Goal: Information Seeking & Learning: Learn about a topic

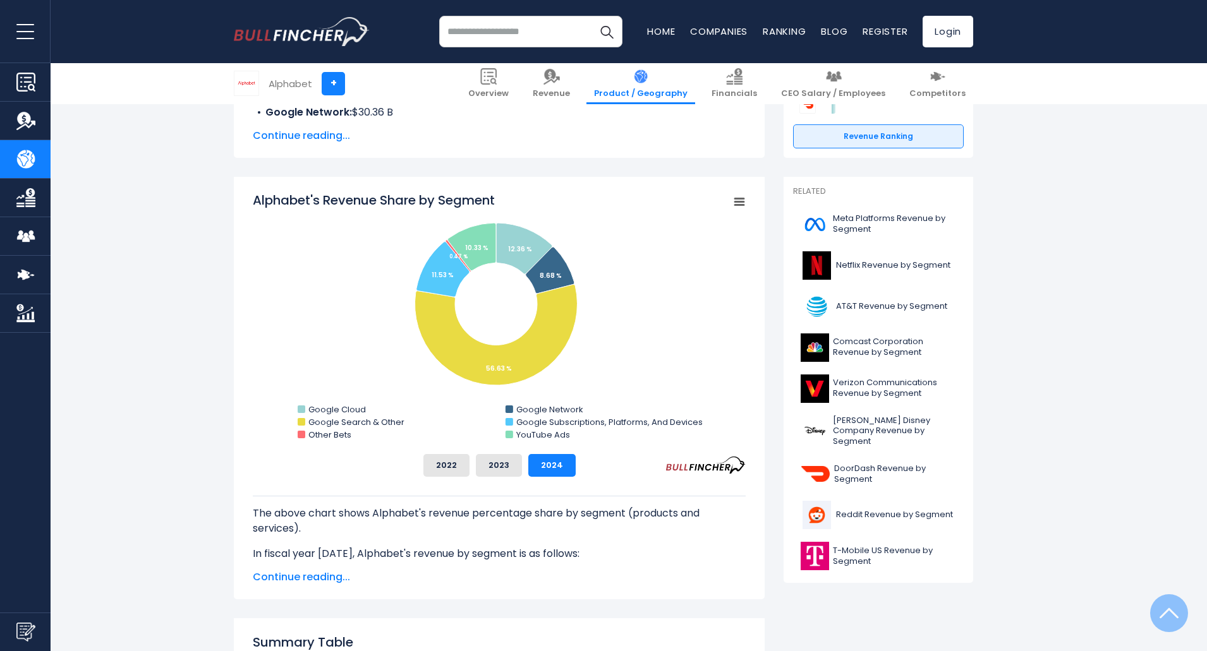
scroll to position [316, 0]
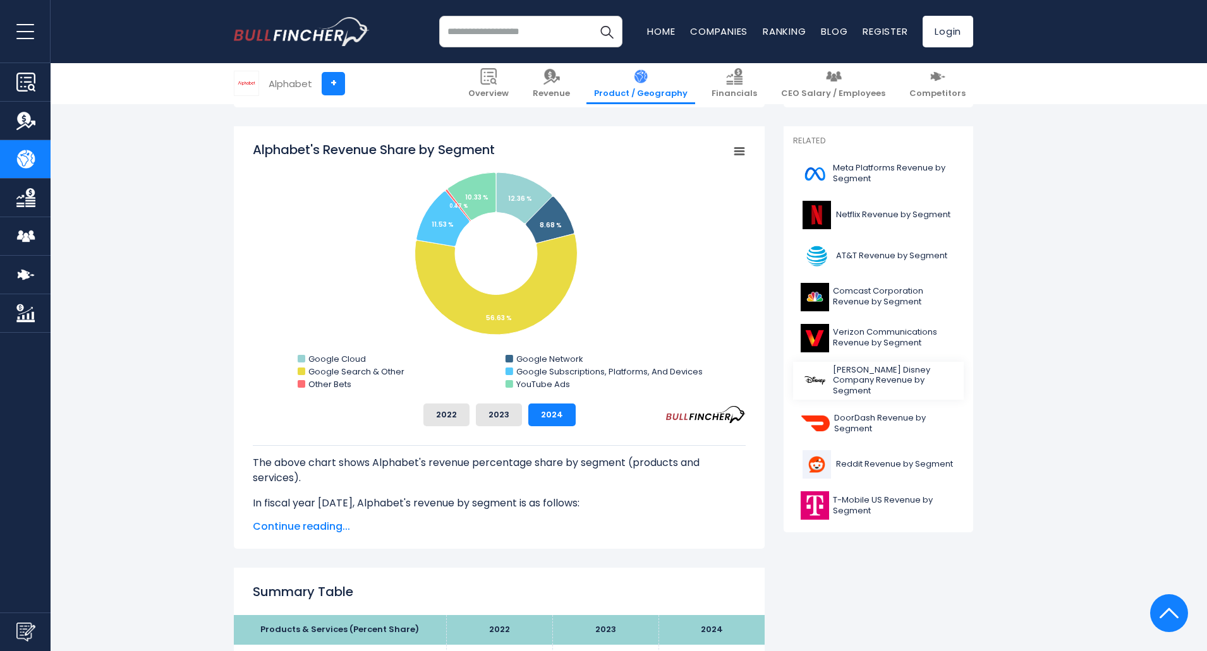
click at [891, 375] on span "Walt Disney Company Revenue by Segment" at bounding box center [894, 381] width 123 height 32
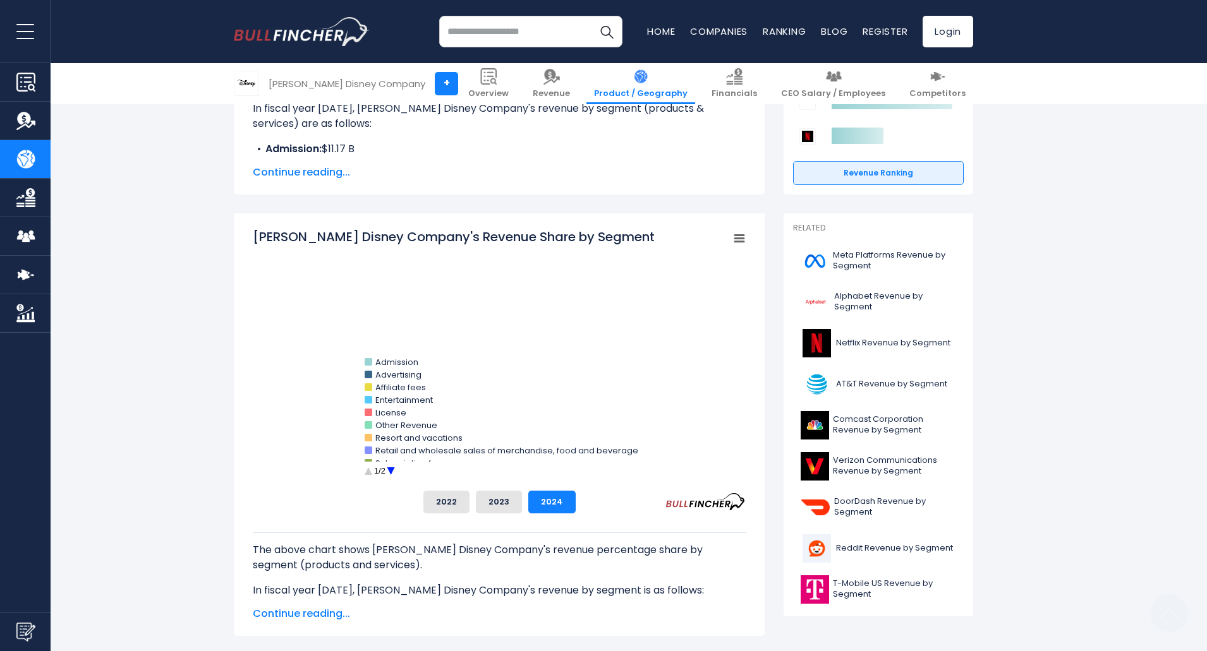
scroll to position [316, 0]
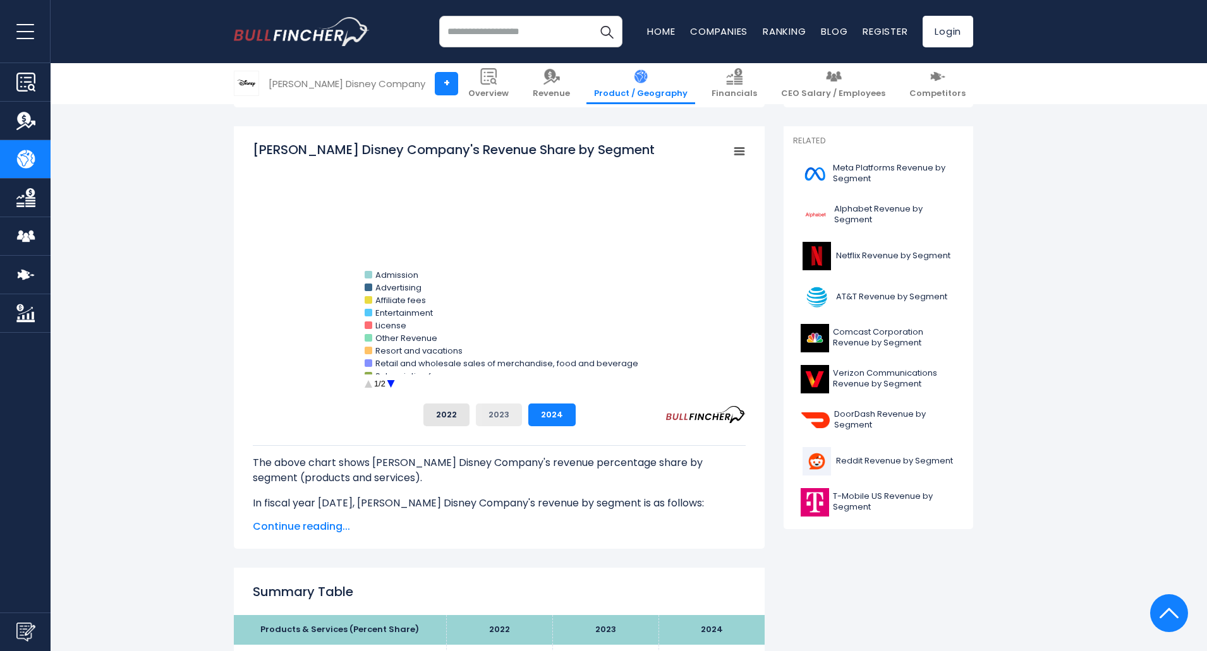
click at [515, 414] on button "2023" at bounding box center [499, 415] width 46 height 23
click at [546, 419] on button "2024" at bounding box center [551, 415] width 47 height 23
click at [369, 385] on circle "Walt Disney Company's Revenue Share by Segment" at bounding box center [368, 385] width 20 height 20
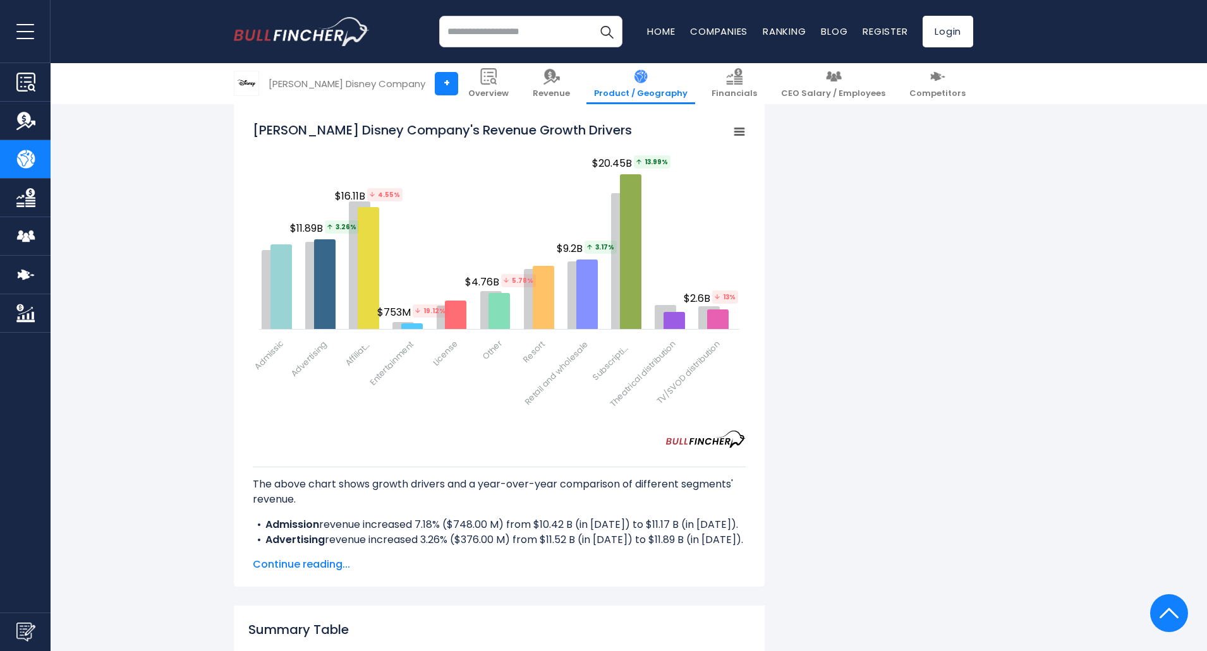
scroll to position [1706, 0]
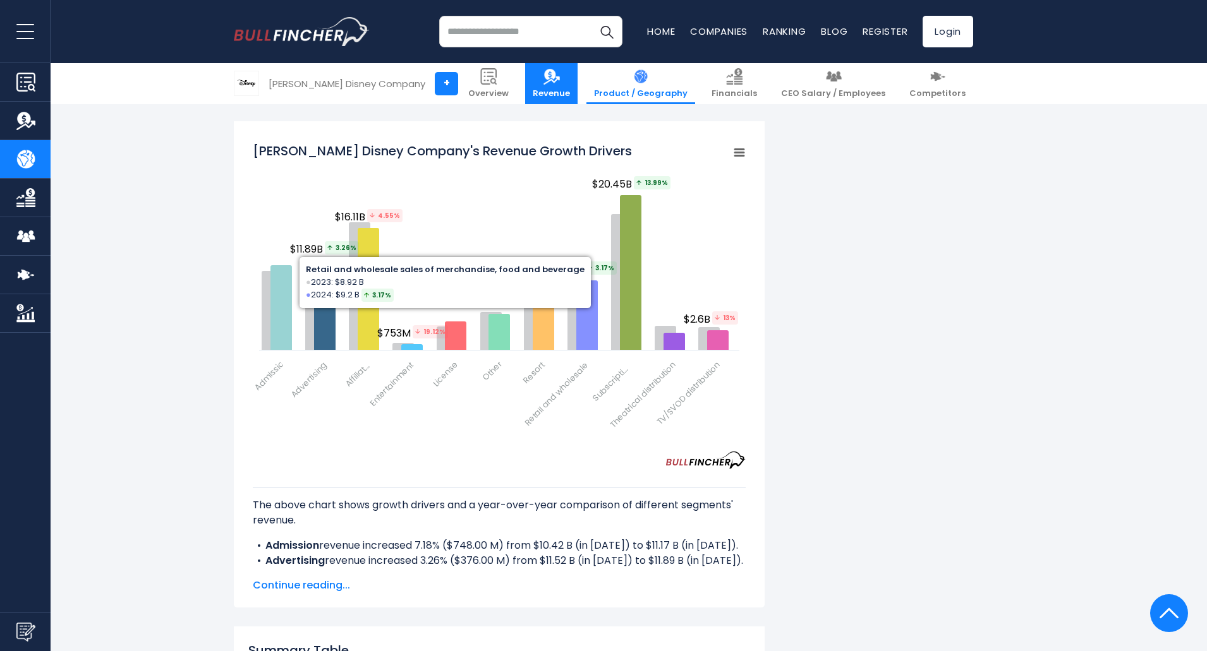
click at [560, 81] on img at bounding box center [551, 76] width 16 height 16
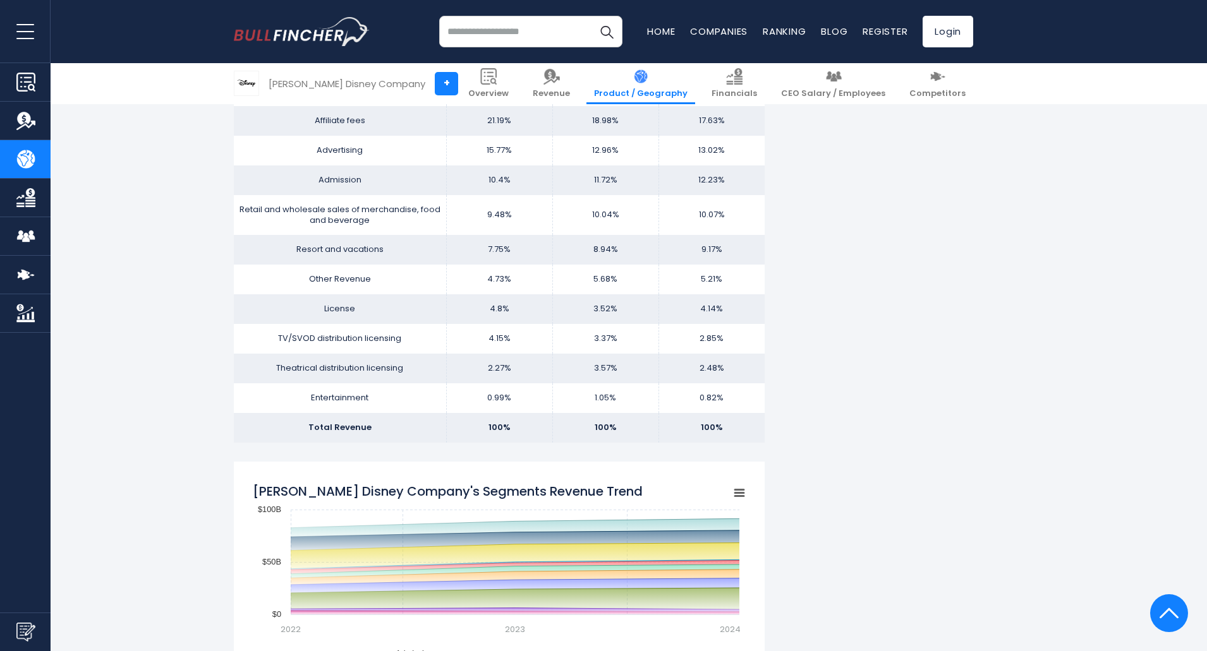
scroll to position [682, 0]
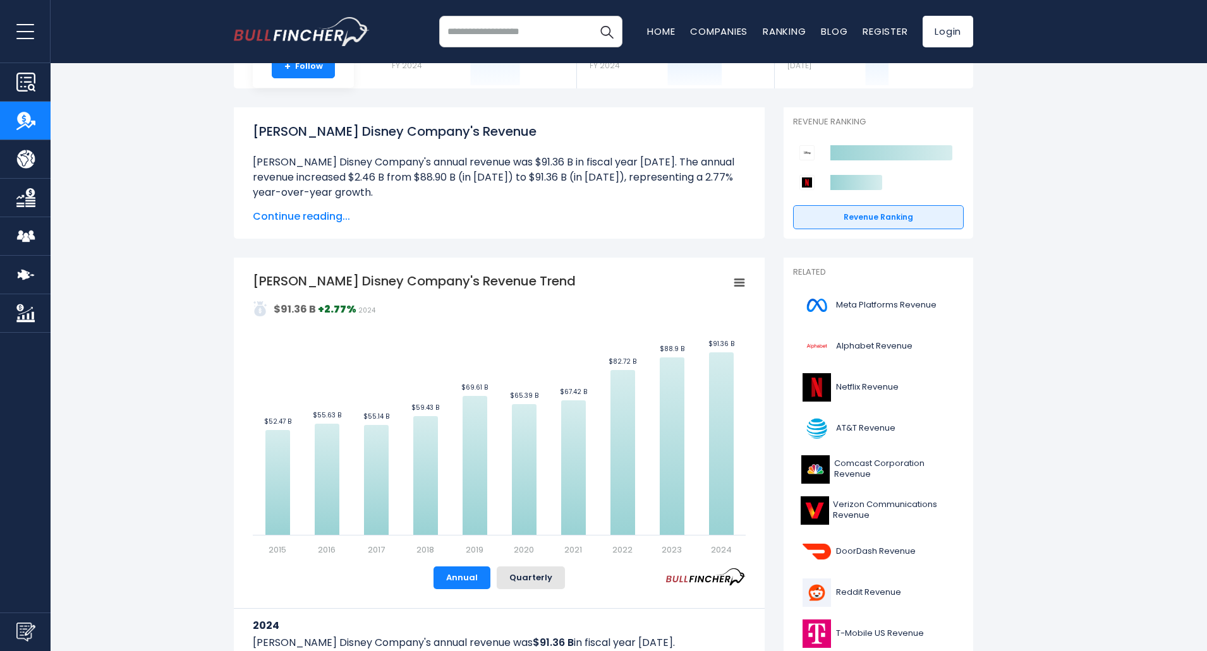
scroll to position [126, 0]
